Goal: Check status: Check status

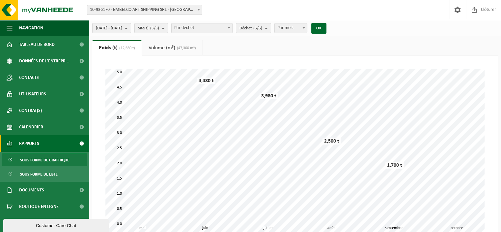
click at [232, 27] on span "Par déchet" at bounding box center [202, 27] width 61 height 9
click at [271, 27] on b "submit" at bounding box center [268, 27] width 6 height 9
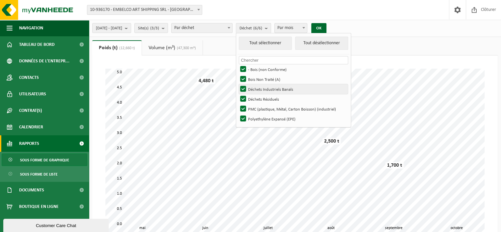
click at [257, 92] on label "Déchets Industriels Banals" at bounding box center [293, 89] width 109 height 10
click at [238, 84] on input "Déchets Industriels Banals" at bounding box center [238, 84] width 0 height 0
checkbox input "false"
click at [258, 99] on label "Déchets Résiduels" at bounding box center [293, 99] width 109 height 10
click at [238, 94] on input "Déchets Résiduels" at bounding box center [238, 94] width 0 height 0
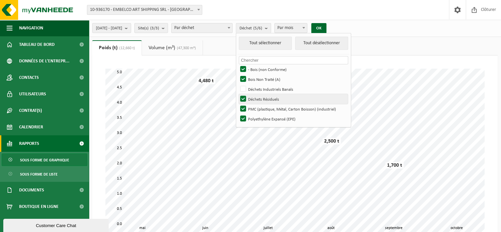
checkbox input "false"
click at [258, 111] on label "PMC (plastique, Métal, Carton Boisson) (industriel)" at bounding box center [293, 109] width 109 height 10
click at [238, 104] on input "PMC (plastique, Métal, Carton Boisson) (industriel)" at bounding box center [238, 104] width 0 height 0
checkbox input "false"
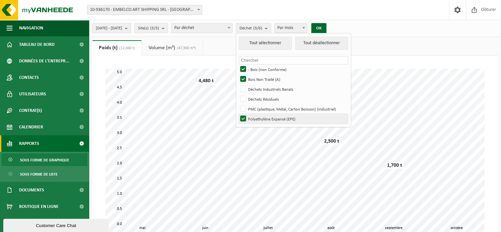
click at [258, 119] on label "Polyethylène Expansé (EPE)" at bounding box center [293, 119] width 109 height 10
click at [238, 114] on input "Polyethylène Expansé (EPE)" at bounding box center [238, 113] width 0 height 0
checkbox input "false"
click at [327, 23] on button "OK" at bounding box center [319, 28] width 15 height 11
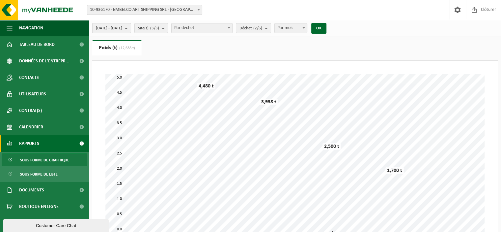
click at [131, 31] on button "2025-05-01 - 2025-10-15" at bounding box center [111, 28] width 39 height 10
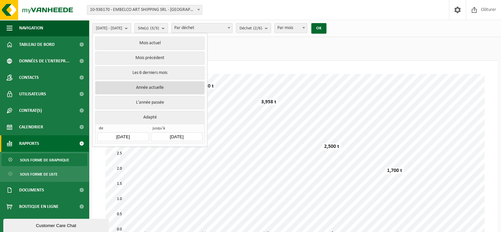
click at [143, 88] on button "Année actuelle" at bounding box center [149, 87] width 109 height 13
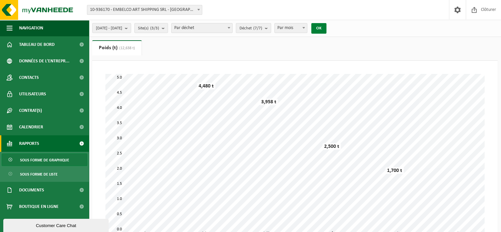
click at [327, 28] on button "OK" at bounding box center [319, 28] width 15 height 11
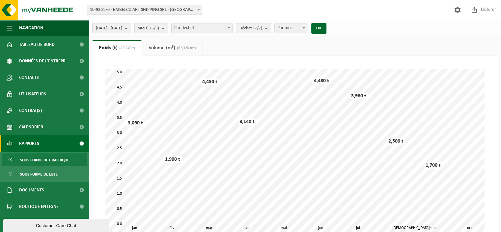
click at [170, 50] on link "Volume (m³) (62,320 m³)" at bounding box center [172, 47] width 61 height 15
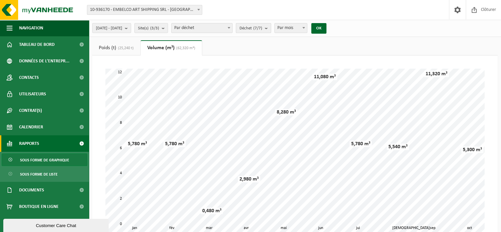
click at [262, 29] on count "(7/7)" at bounding box center [258, 28] width 9 height 4
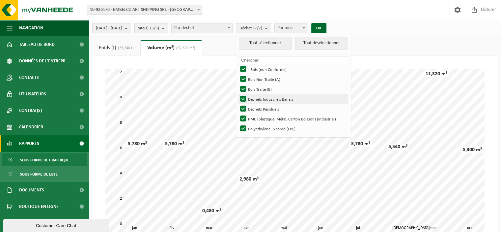
click at [262, 97] on label "Déchets Industriels Banals" at bounding box center [293, 99] width 109 height 10
click at [238, 94] on input "Déchets Industriels Banals" at bounding box center [238, 94] width 0 height 0
checkbox input "false"
click at [259, 108] on label "Déchets Résiduels" at bounding box center [293, 109] width 109 height 10
click at [238, 104] on input "Déchets Résiduels" at bounding box center [238, 104] width 0 height 0
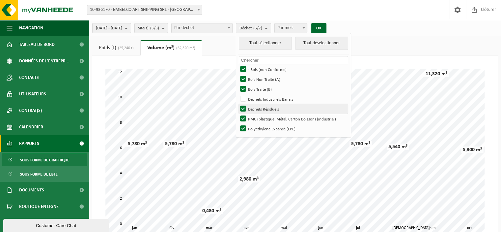
checkbox input "false"
click at [258, 118] on label "PMC (plastique, Métal, Carton Boisson) (industriel)" at bounding box center [293, 119] width 109 height 10
click at [238, 114] on input "PMC (plastique, Métal, Carton Boisson) (industriel)" at bounding box center [238, 113] width 0 height 0
checkbox input "false"
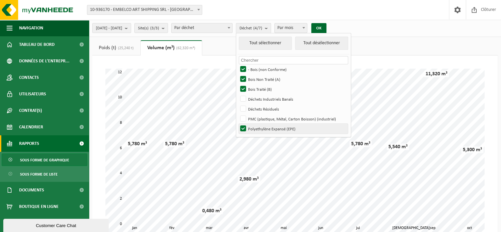
click at [257, 127] on label "Polyethylène Expansé (EPE)" at bounding box center [293, 129] width 109 height 10
click at [238, 124] on input "Polyethylène Expansé (EPE)" at bounding box center [238, 123] width 0 height 0
checkbox input "false"
click at [327, 26] on button "OK" at bounding box center [319, 28] width 15 height 11
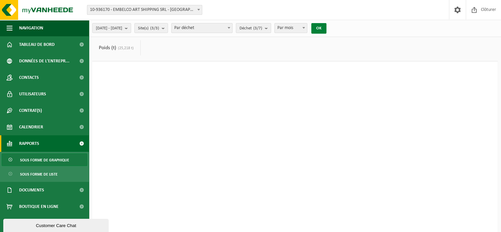
click at [327, 26] on button "OK" at bounding box center [319, 28] width 15 height 11
click at [327, 28] on button "OK" at bounding box center [319, 28] width 15 height 11
